Goal: Information Seeking & Learning: Learn about a topic

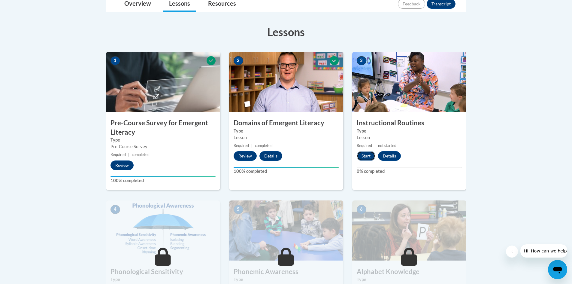
click at [366, 156] on button "Start" at bounding box center [366, 156] width 19 height 10
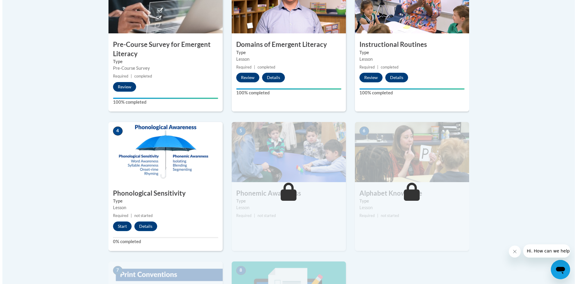
scroll to position [240, 0]
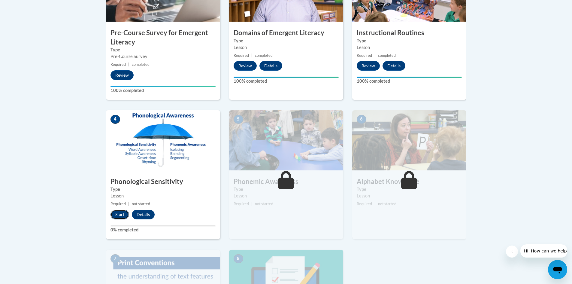
click at [121, 216] on button "Start" at bounding box center [120, 215] width 19 height 10
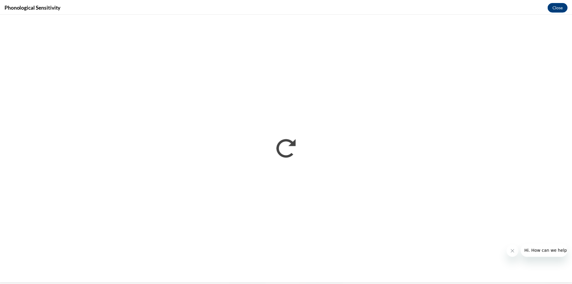
scroll to position [0, 0]
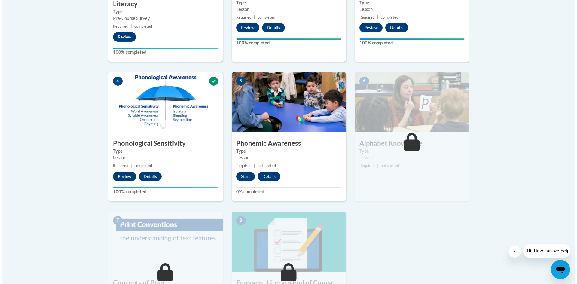
scroll to position [331, 0]
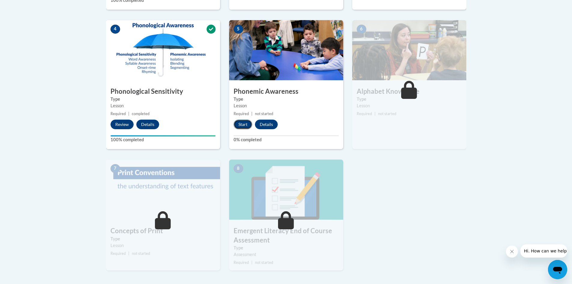
click at [247, 124] on button "Start" at bounding box center [243, 125] width 19 height 10
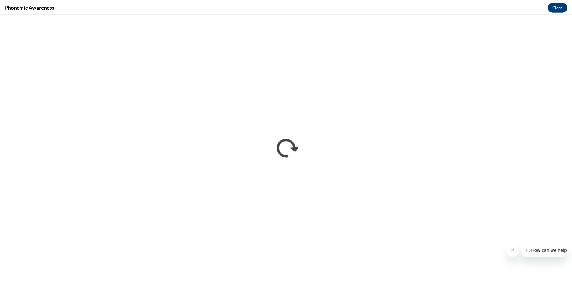
scroll to position [0, 0]
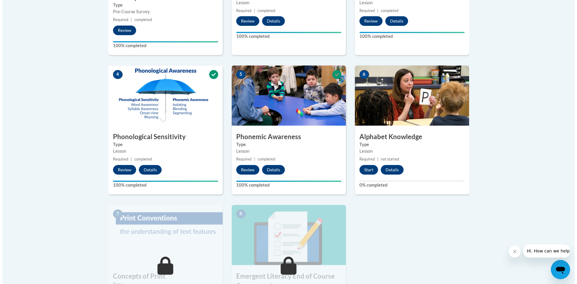
scroll to position [301, 0]
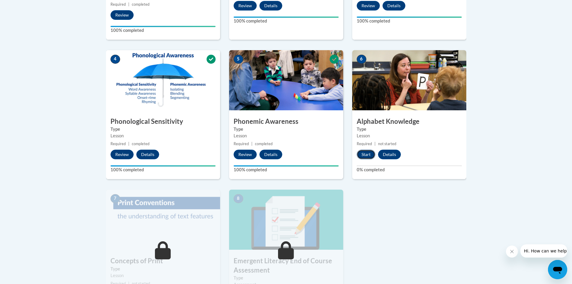
click at [366, 154] on button "Start" at bounding box center [366, 155] width 19 height 10
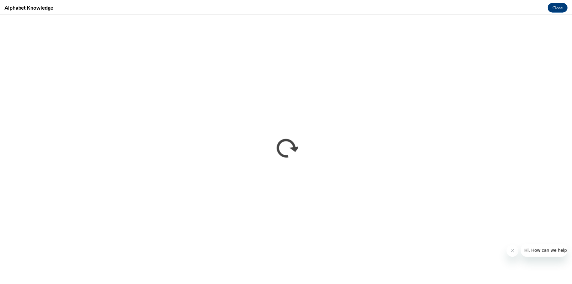
scroll to position [0, 0]
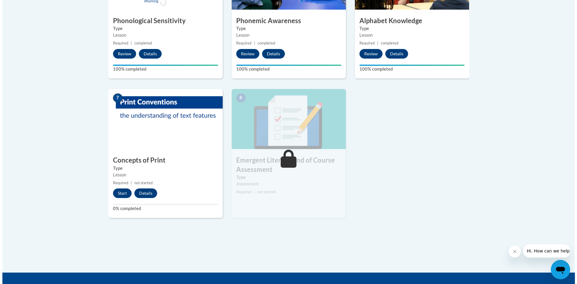
scroll to position [451, 0]
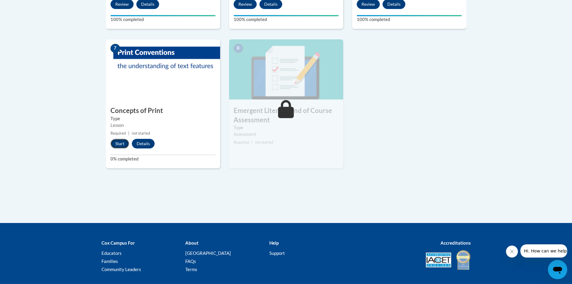
click at [122, 144] on button "Start" at bounding box center [120, 144] width 19 height 10
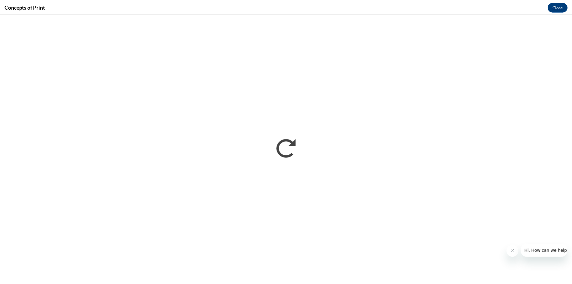
scroll to position [0, 0]
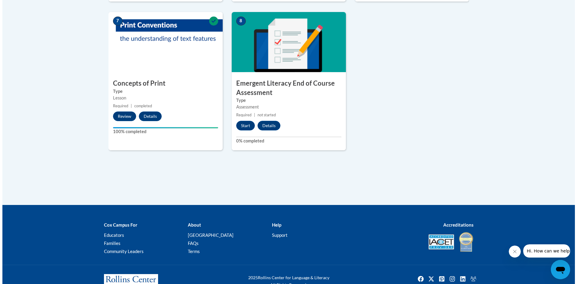
scroll to position [481, 0]
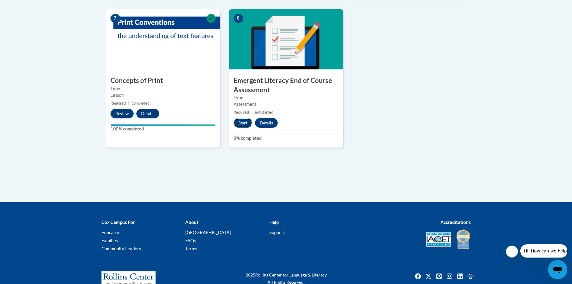
click at [244, 123] on button "Start" at bounding box center [243, 123] width 19 height 10
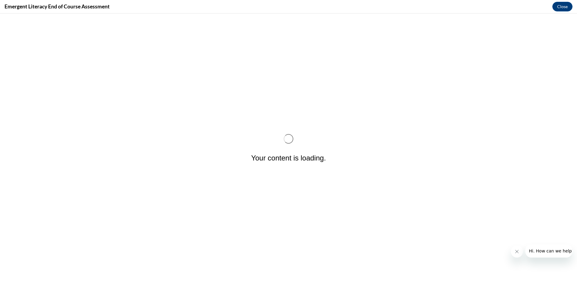
scroll to position [0, 0]
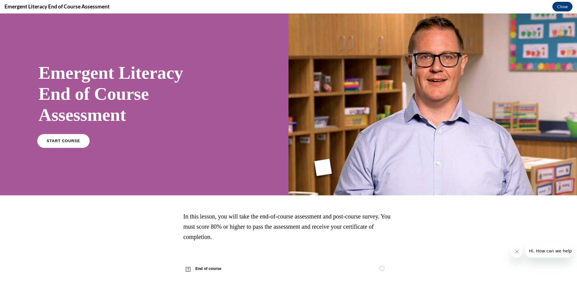
click at [68, 138] on link "START COURSE" at bounding box center [63, 141] width 52 height 14
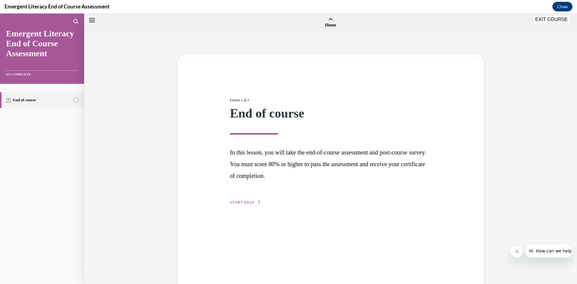
scroll to position [19, 0]
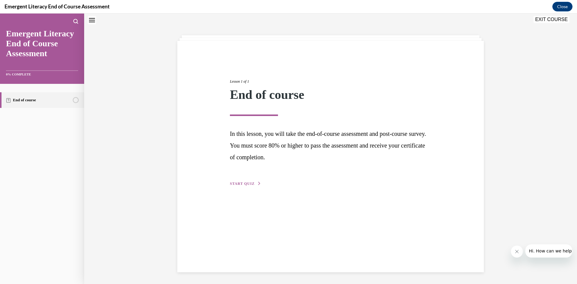
click at [248, 184] on span "START QUIZ" at bounding box center [242, 184] width 25 height 4
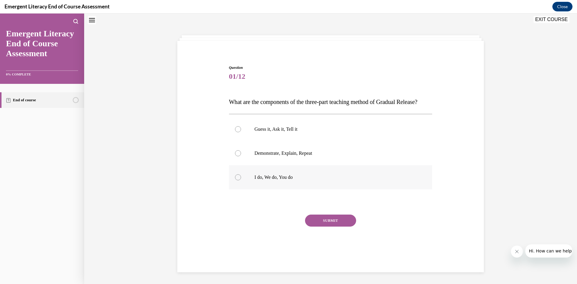
click at [235, 180] on div at bounding box center [238, 177] width 6 height 6
click at [235, 180] on input "I do, We do, You do" at bounding box center [238, 177] width 6 height 6
radio input "true"
click at [340, 227] on button "SUBMIT" at bounding box center [330, 221] width 51 height 12
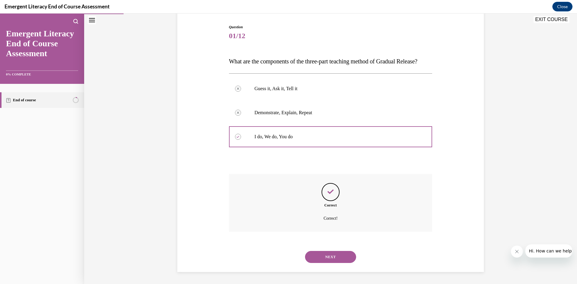
scroll to position [71, 0]
click at [332, 253] on button "NEXT" at bounding box center [330, 257] width 51 height 12
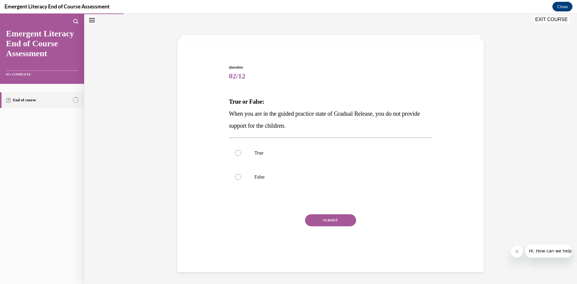
scroll to position [19, 0]
click at [236, 178] on div at bounding box center [238, 177] width 6 height 6
click at [236, 178] on input "False" at bounding box center [238, 177] width 6 height 6
radio input "true"
click at [326, 221] on button "SUBMIT" at bounding box center [330, 220] width 51 height 12
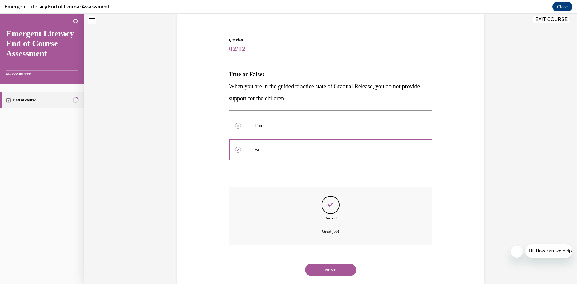
scroll to position [59, 0]
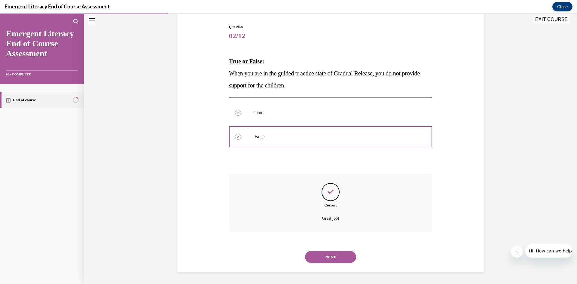
click at [335, 253] on button "NEXT" at bounding box center [330, 257] width 51 height 12
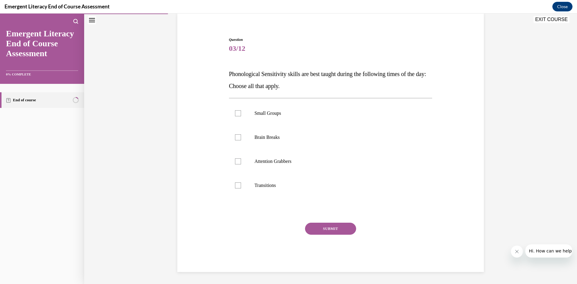
scroll to position [19, 0]
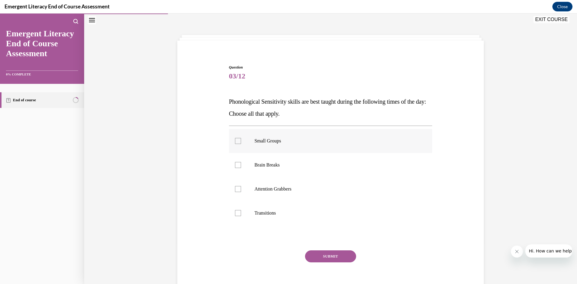
click at [237, 142] on div at bounding box center [238, 141] width 6 height 6
click at [237, 142] on input "Small Groups" at bounding box center [238, 141] width 6 height 6
checkbox input "true"
click at [235, 165] on div at bounding box center [238, 165] width 6 height 6
click at [235, 165] on input "Brain Breaks" at bounding box center [238, 165] width 6 height 6
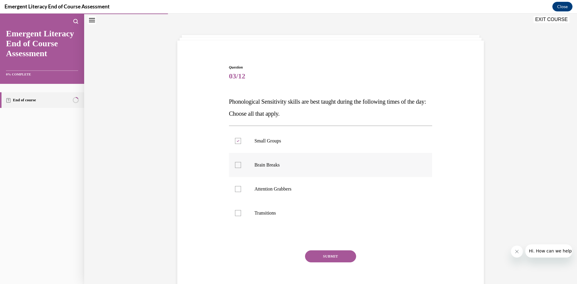
checkbox input "true"
click at [236, 190] on div at bounding box center [238, 189] width 6 height 6
click at [236, 190] on input "Attention Grabbers" at bounding box center [238, 189] width 6 height 6
checkbox input "true"
click at [235, 213] on div at bounding box center [238, 213] width 6 height 6
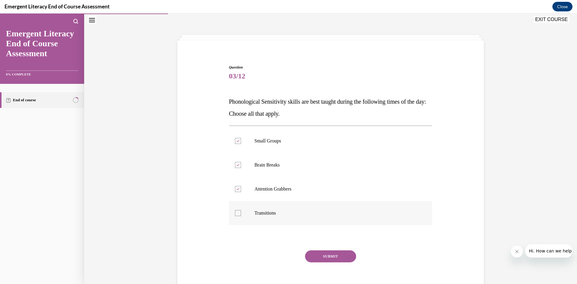
click at [235, 213] on input "Transitions" at bounding box center [238, 213] width 6 height 6
checkbox input "true"
click at [334, 260] on button "SUBMIT" at bounding box center [330, 256] width 51 height 12
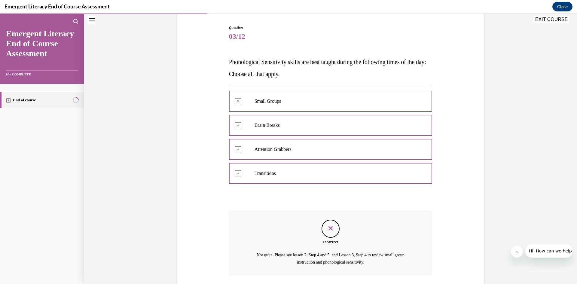
scroll to position [102, 0]
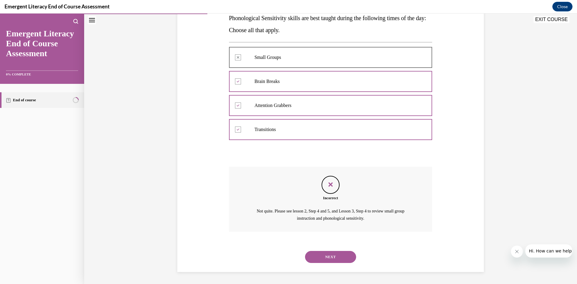
click at [329, 259] on button "NEXT" at bounding box center [330, 257] width 51 height 12
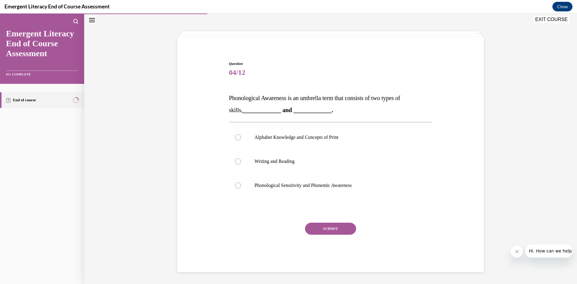
scroll to position [23, 0]
click at [238, 186] on div at bounding box center [238, 185] width 6 height 6
click at [238, 186] on input "Phonological Sensitivity and Phonemic Awareness" at bounding box center [238, 185] width 6 height 6
radio input "true"
click at [329, 230] on button "SUBMIT" at bounding box center [330, 229] width 51 height 12
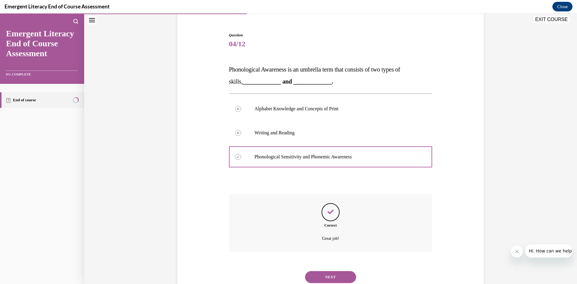
scroll to position [71, 0]
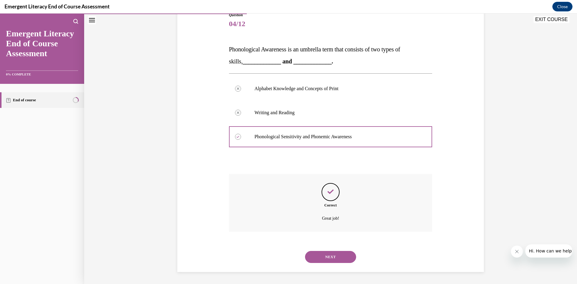
click at [324, 256] on button "NEXT" at bounding box center [330, 257] width 51 height 12
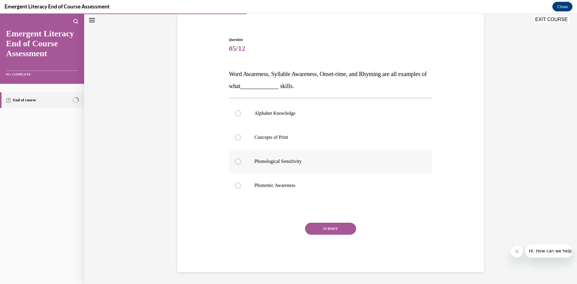
click at [238, 161] on div at bounding box center [238, 161] width 6 height 6
click at [238, 161] on input "Phonological Sensitivity" at bounding box center [238, 161] width 6 height 6
radio input "true"
click at [334, 227] on button "SUBMIT" at bounding box center [330, 229] width 51 height 12
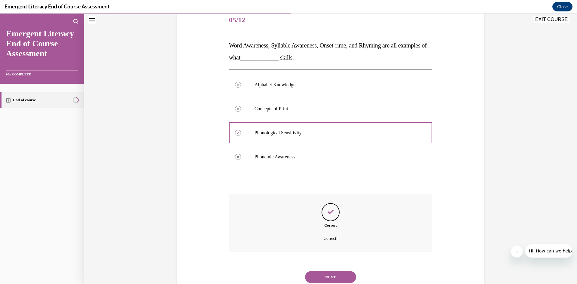
scroll to position [95, 0]
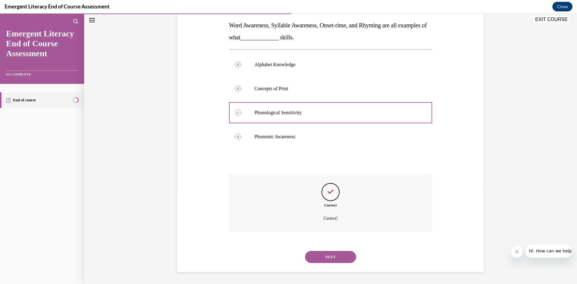
click at [323, 258] on button "NEXT" at bounding box center [330, 257] width 51 height 12
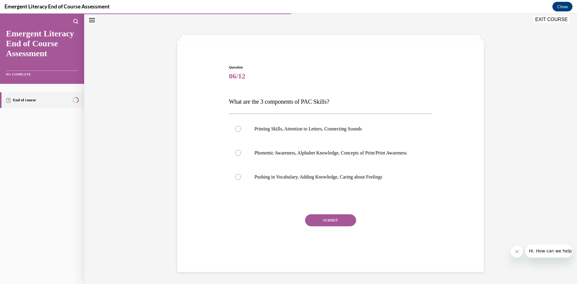
scroll to position [19, 0]
click at [235, 156] on div at bounding box center [238, 153] width 6 height 6
click at [235, 156] on input "Phonemic Awareness, Alphabet Knowledge, Concepts of Print/Print Awareness" at bounding box center [238, 153] width 6 height 6
radio input "true"
click at [330, 226] on button "SUBMIT" at bounding box center [330, 220] width 51 height 12
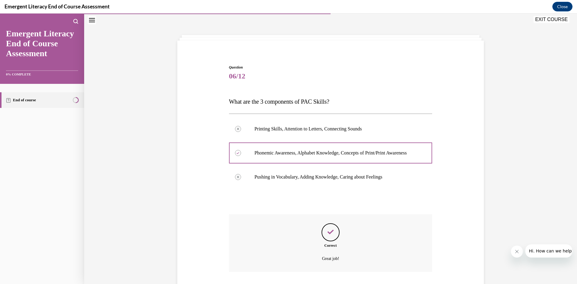
scroll to position [65, 0]
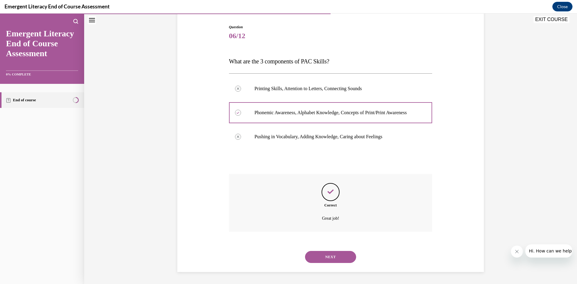
click at [333, 257] on button "NEXT" at bounding box center [330, 257] width 51 height 12
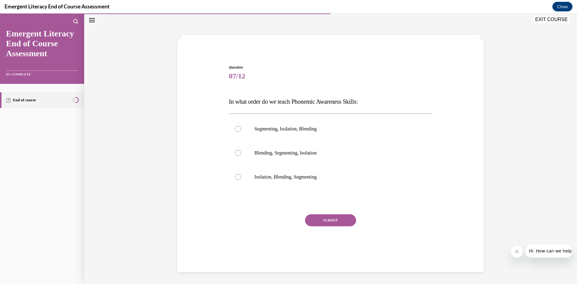
scroll to position [19, 0]
click at [237, 177] on div at bounding box center [238, 177] width 6 height 6
click at [237, 177] on input "Isolation, Blending, Segmenting" at bounding box center [238, 177] width 6 height 6
radio input "true"
click at [313, 220] on button "SUBMIT" at bounding box center [330, 220] width 51 height 12
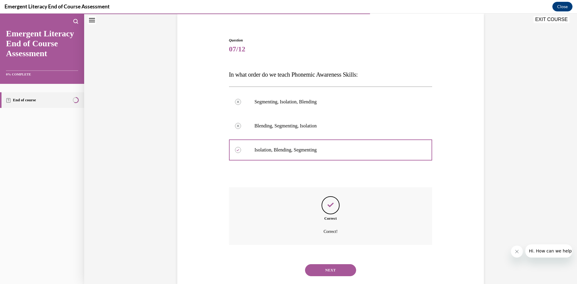
scroll to position [59, 0]
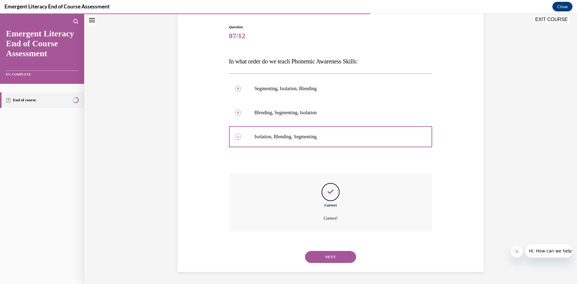
click at [323, 258] on button "NEXT" at bounding box center [330, 257] width 51 height 12
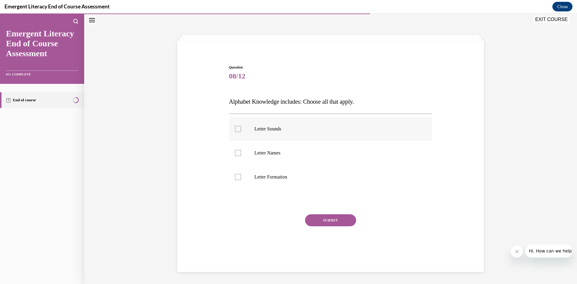
click at [233, 133] on label "Letter Sounds" at bounding box center [330, 129] width 203 height 24
click at [235, 132] on input "Letter Sounds" at bounding box center [238, 129] width 6 height 6
checkbox input "true"
click at [239, 154] on div at bounding box center [238, 153] width 6 height 6
click at [239, 154] on input "Letter Names" at bounding box center [238, 153] width 6 height 6
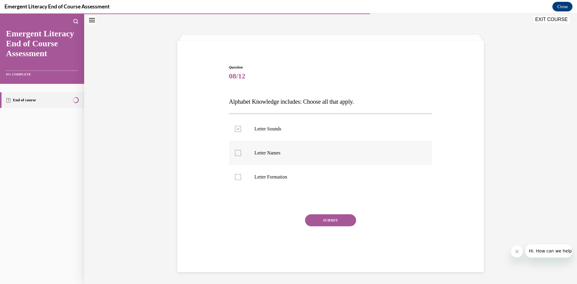
checkbox input "true"
click at [237, 177] on div at bounding box center [238, 177] width 6 height 6
click at [237, 177] on input "Letter Formation" at bounding box center [238, 177] width 6 height 6
checkbox input "true"
click at [340, 221] on button "SUBMIT" at bounding box center [330, 220] width 51 height 12
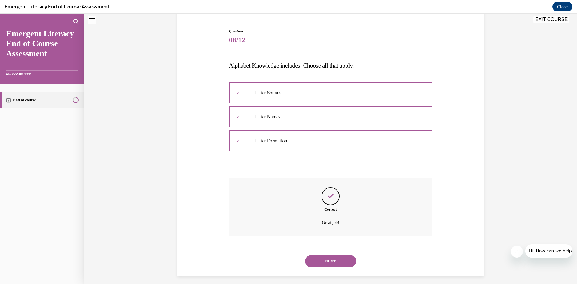
scroll to position [59, 0]
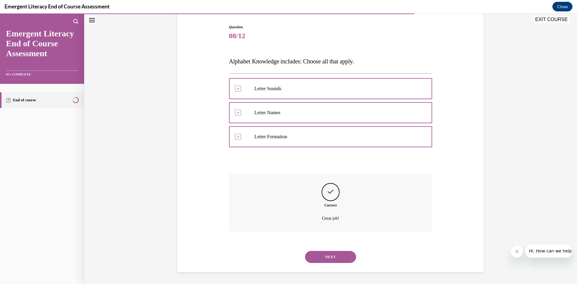
click at [325, 257] on button "NEXT" at bounding box center [330, 257] width 51 height 12
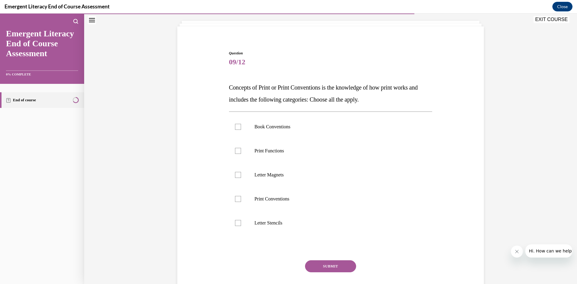
scroll to position [32, 0]
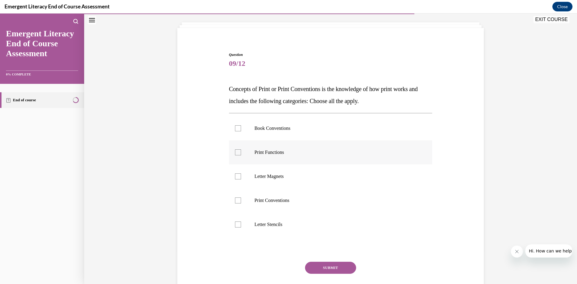
click at [237, 153] on div at bounding box center [238, 152] width 6 height 6
click at [237, 153] on input "Print Functions" at bounding box center [238, 152] width 6 height 6
checkbox input "true"
click at [237, 178] on div at bounding box center [238, 176] width 6 height 6
click at [237, 178] on input "Letter Magnets" at bounding box center [238, 176] width 6 height 6
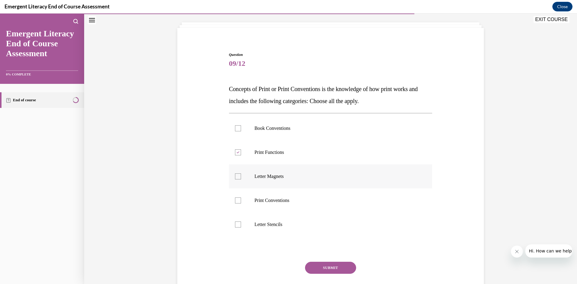
checkbox input "true"
click at [237, 201] on div at bounding box center [238, 200] width 6 height 6
click at [237, 201] on input "Print Conventions" at bounding box center [238, 200] width 6 height 6
checkbox input "true"
click at [334, 268] on button "SUBMIT" at bounding box center [330, 268] width 51 height 12
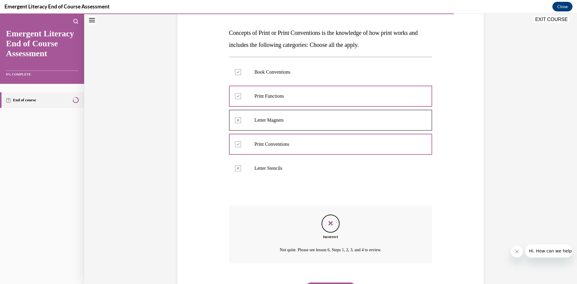
scroll to position [119, 0]
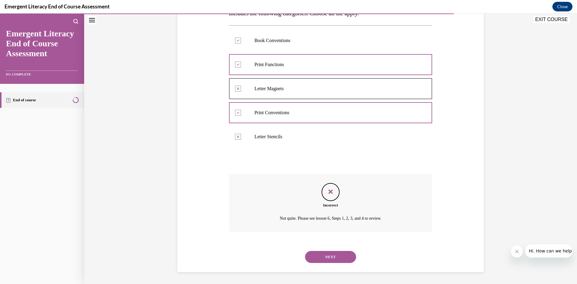
click at [340, 258] on button "NEXT" at bounding box center [330, 257] width 51 height 12
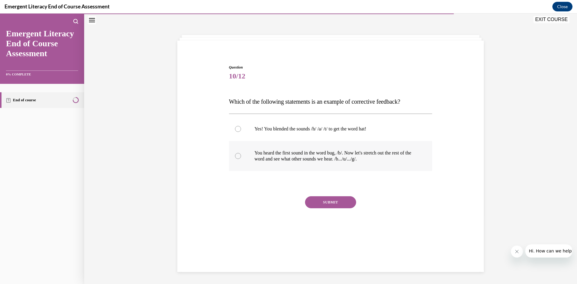
click at [238, 157] on div at bounding box center [238, 156] width 6 height 6
click at [238, 157] on input "You heard the first sound in the word bug, /b/. Now let's stretch out the rest …" at bounding box center [238, 156] width 6 height 6
radio input "true"
drag, startPoint x: 334, startPoint y: 203, endPoint x: 336, endPoint y: 200, distance: 3.3
click at [335, 201] on button "SUBMIT" at bounding box center [330, 202] width 51 height 12
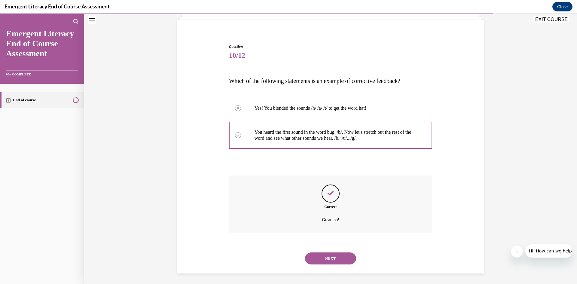
scroll to position [41, 0]
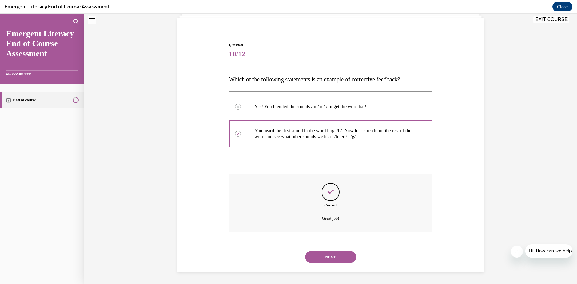
click at [317, 255] on button "NEXT" at bounding box center [330, 257] width 51 height 12
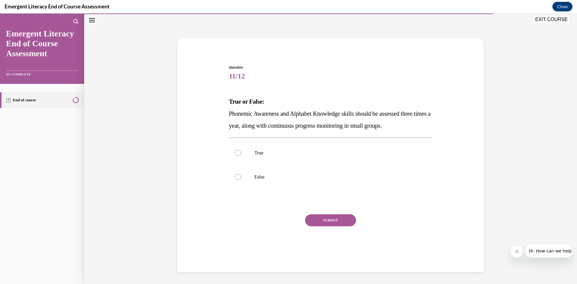
scroll to position [19, 0]
click at [237, 151] on div at bounding box center [238, 153] width 6 height 6
click at [237, 151] on input "True" at bounding box center [238, 153] width 6 height 6
radio input "true"
click at [319, 219] on button "SUBMIT" at bounding box center [330, 220] width 51 height 12
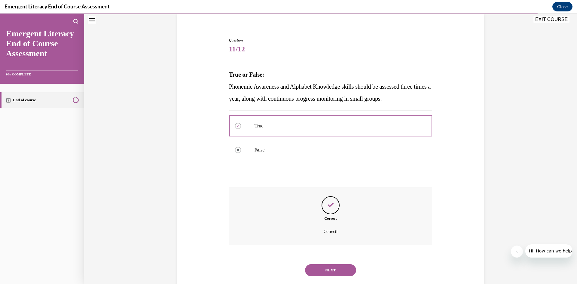
scroll to position [59, 0]
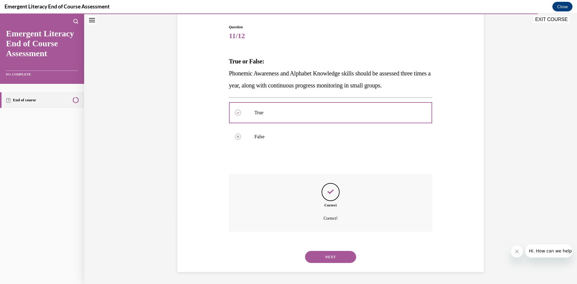
click at [323, 257] on button "NEXT" at bounding box center [330, 257] width 51 height 12
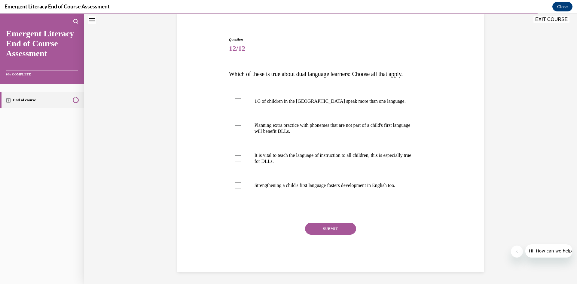
scroll to position [19, 0]
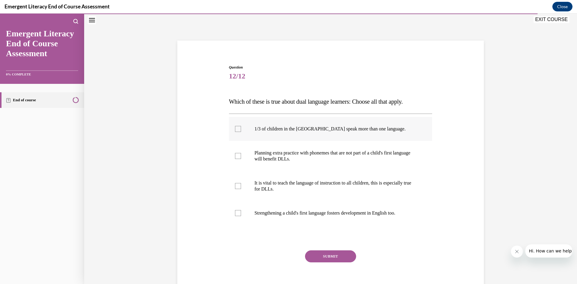
click at [235, 129] on div at bounding box center [238, 129] width 6 height 6
click at [235, 129] on input "1/3 of children in the US speak more than one language." at bounding box center [238, 129] width 6 height 6
checkbox input "true"
click at [240, 159] on label "Planning extra practice with phonemes that are not part of a child's first lang…" at bounding box center [330, 156] width 203 height 30
click at [240, 159] on input "Planning extra practice with phonemes that are not part of a child's first lang…" at bounding box center [238, 156] width 6 height 6
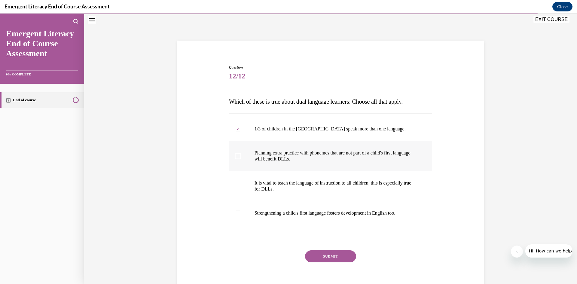
checkbox input "true"
click at [236, 187] on div at bounding box center [238, 186] width 6 height 6
click at [236, 187] on input "It is vital to teach the language of instruction to all children, this is espec…" at bounding box center [238, 186] width 6 height 6
checkbox input "true"
click at [235, 214] on div at bounding box center [238, 213] width 6 height 6
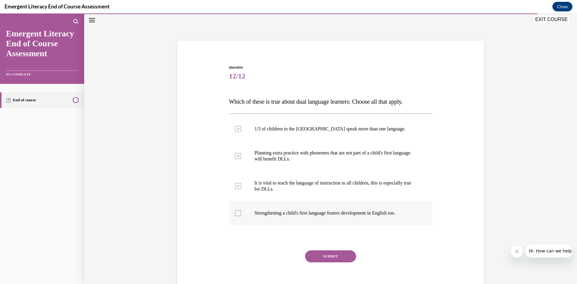
click at [235, 214] on input "Strengthening a child's first language fosters development in English too." at bounding box center [238, 213] width 6 height 6
checkbox input "true"
click at [320, 256] on button "SUBMIT" at bounding box center [330, 256] width 51 height 12
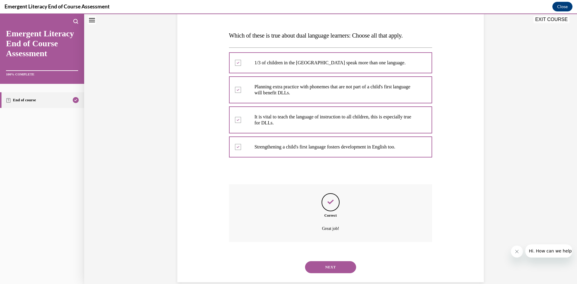
scroll to position [95, 0]
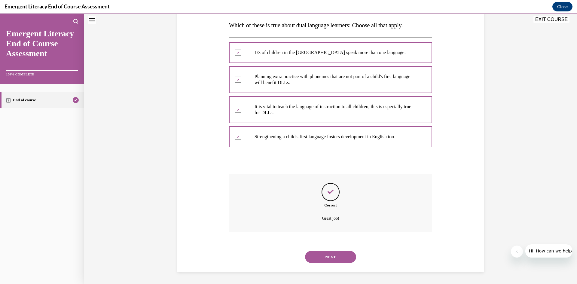
click at [327, 256] on button "NEXT" at bounding box center [330, 257] width 51 height 12
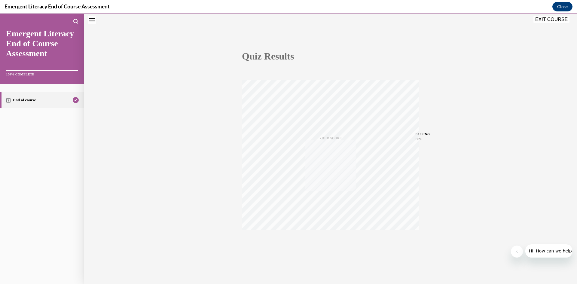
scroll to position [38, 0]
click at [555, 18] on button "EXIT COURSE" at bounding box center [551, 19] width 36 height 7
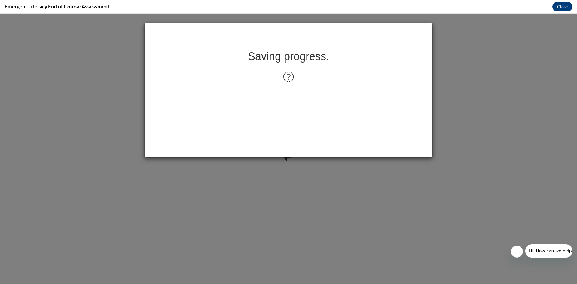
scroll to position [0, 0]
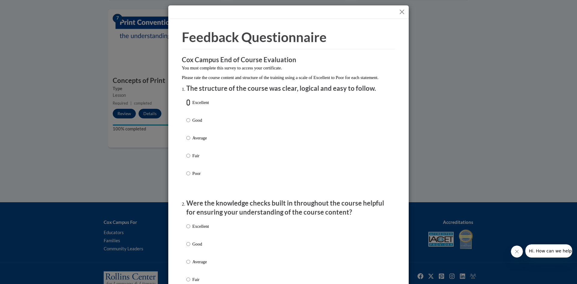
click at [187, 106] on input "Excellent" at bounding box center [188, 102] width 4 height 7
radio input "true"
click at [188, 230] on input "Excellent" at bounding box center [188, 226] width 4 height 7
radio input "true"
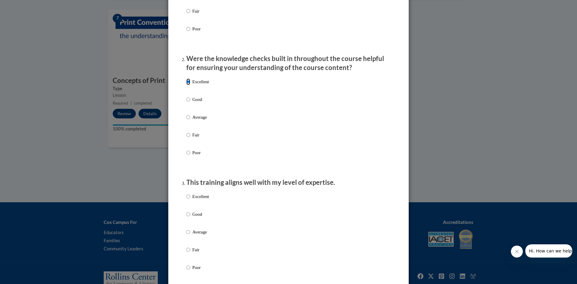
scroll to position [240, 0]
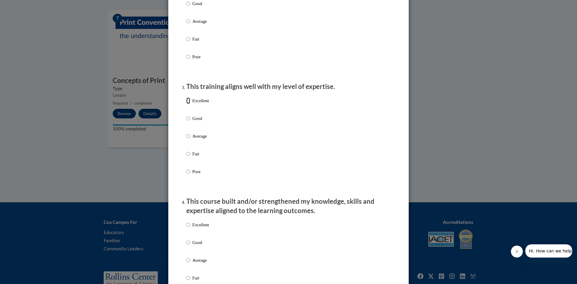
click at [188, 104] on input "Excellent" at bounding box center [188, 100] width 4 height 7
radio input "true"
click at [187, 228] on input "Excellent" at bounding box center [188, 224] width 4 height 7
radio input "true"
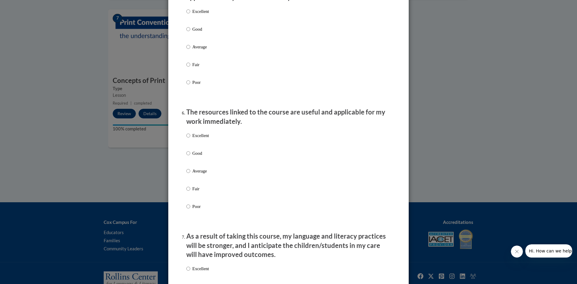
scroll to position [541, 0]
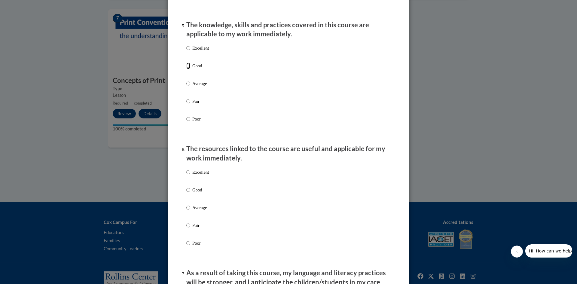
click at [187, 69] on input "Good" at bounding box center [188, 66] width 4 height 7
radio input "true"
click at [186, 193] on input "Good" at bounding box center [188, 190] width 4 height 7
radio input "true"
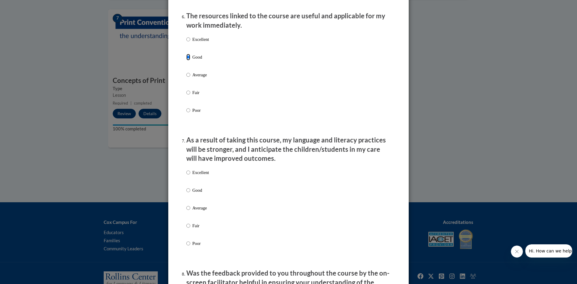
scroll to position [751, 0]
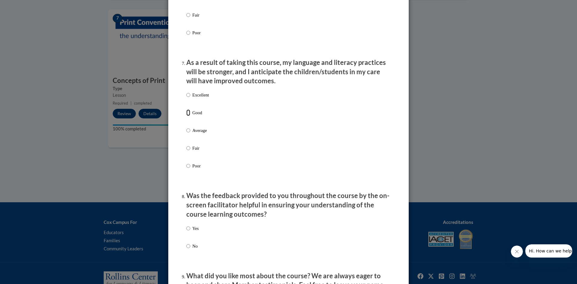
click at [186, 116] on input "Good" at bounding box center [188, 112] width 4 height 7
radio input "true"
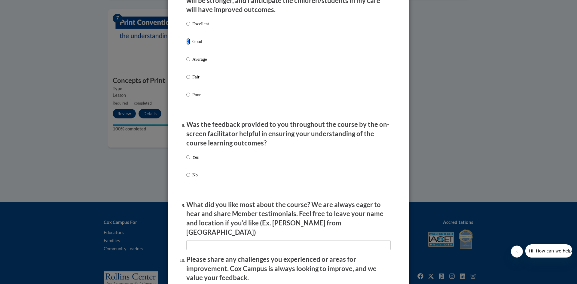
scroll to position [841, 0]
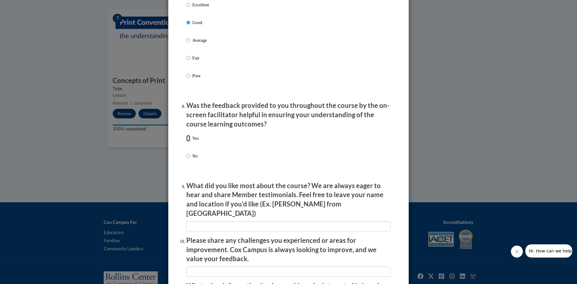
click at [186, 142] on input "Yes" at bounding box center [188, 138] width 4 height 7
radio input "true"
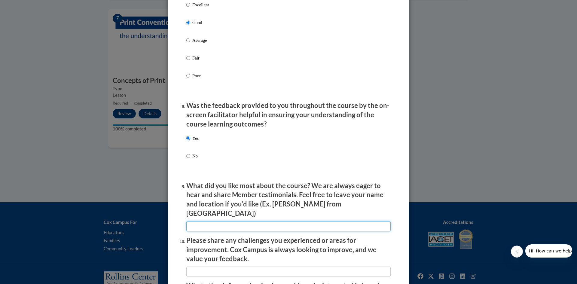
click at [305, 222] on input "textbox" at bounding box center [288, 226] width 204 height 10
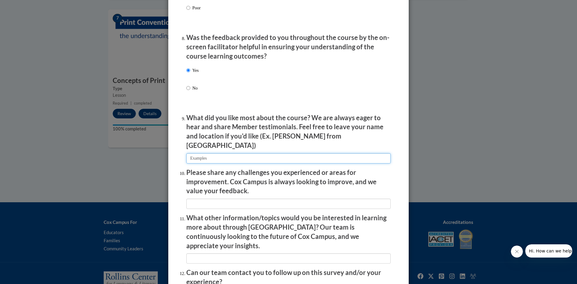
scroll to position [932, 0]
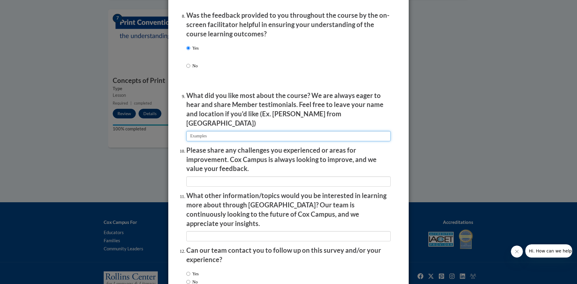
type input "Examples"
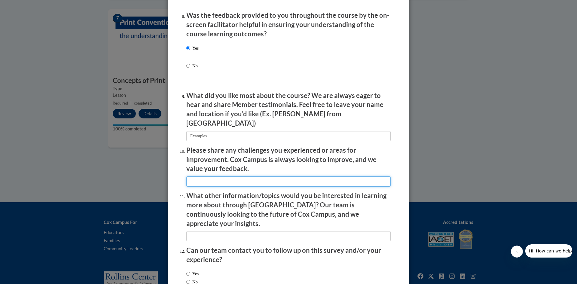
click at [231, 179] on input "textbox" at bounding box center [288, 181] width 204 height 10
type input "N/A"
click at [232, 231] on input "textbox" at bounding box center [288, 236] width 204 height 10
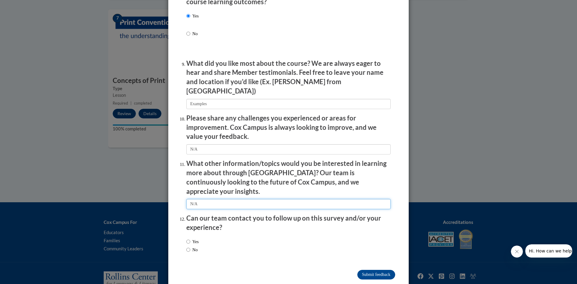
scroll to position [965, 0]
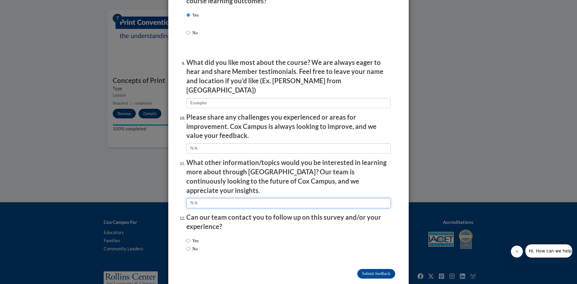
type input "N/A"
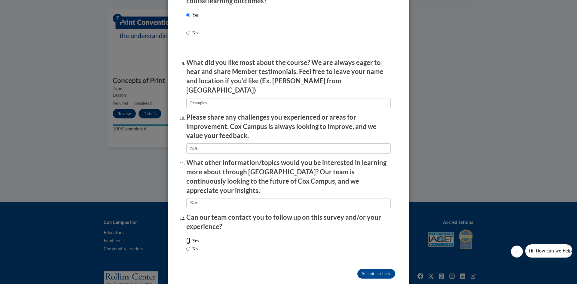
click at [188, 237] on input "Yes" at bounding box center [188, 240] width 4 height 7
radio input "true"
click at [379, 269] on input "Submit feedback" at bounding box center [376, 274] width 38 height 10
